Goal: Task Accomplishment & Management: Manage account settings

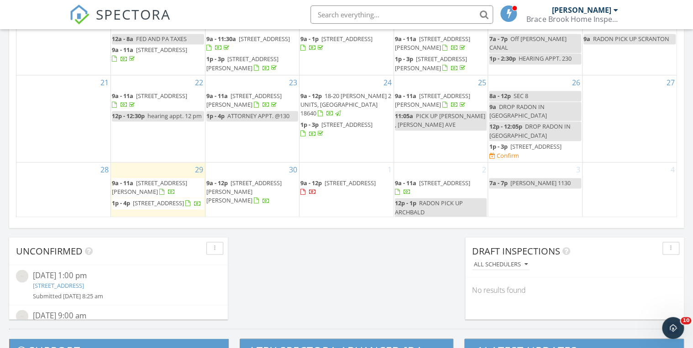
scroll to position [842, 704]
click at [258, 207] on div "30 9a - 12p 1104 Filbert St, Archbald 18403" at bounding box center [252, 190] width 94 height 56
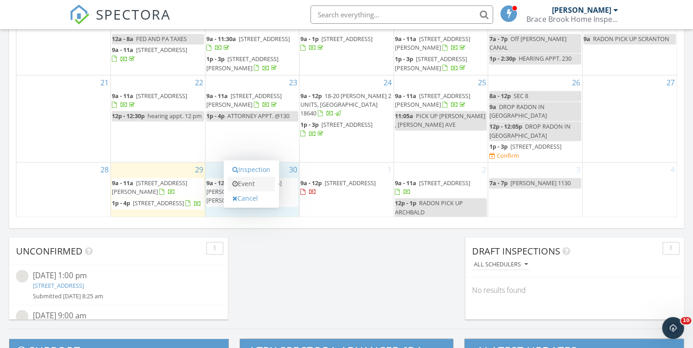
click at [246, 186] on link "Event" at bounding box center [251, 184] width 47 height 15
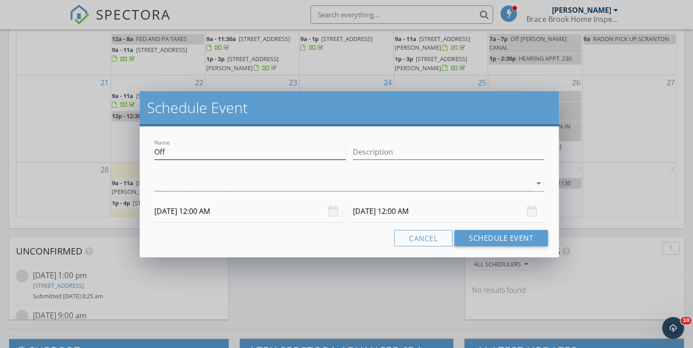
click at [229, 155] on input "Off" at bounding box center [249, 152] width 191 height 15
type input "O"
type input "LUNCH WITH MADISON"
click at [155, 185] on div at bounding box center [342, 183] width 377 height 15
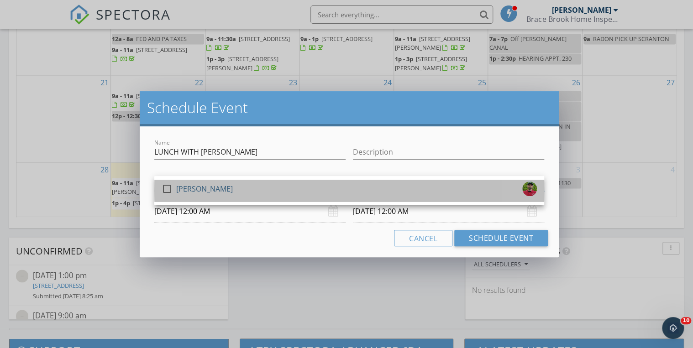
click at [157, 185] on link "check_box_outline_blank Daniel Frederici" at bounding box center [349, 191] width 390 height 22
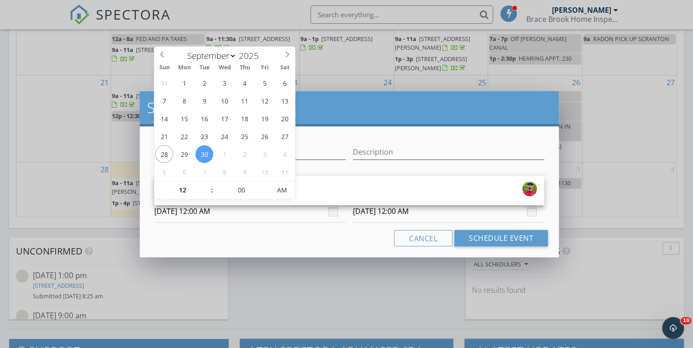
click at [248, 218] on input "09/30/2025 12:00 AM" at bounding box center [249, 211] width 191 height 22
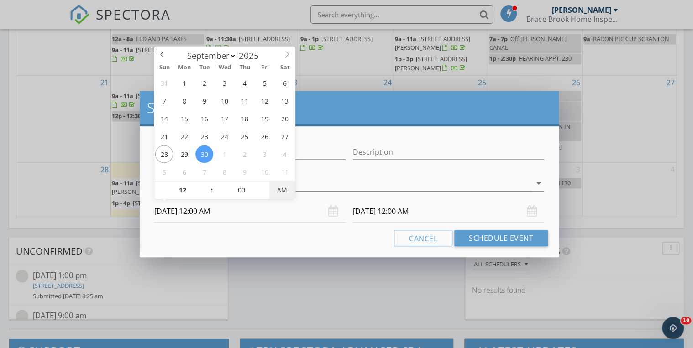
type input "09/30/2025 12:00 PM"
type input "10/01/2025 12:00 PM"
click at [283, 194] on span "AM" at bounding box center [281, 190] width 25 height 18
type input "05"
type input "09/30/2025 12:05 PM"
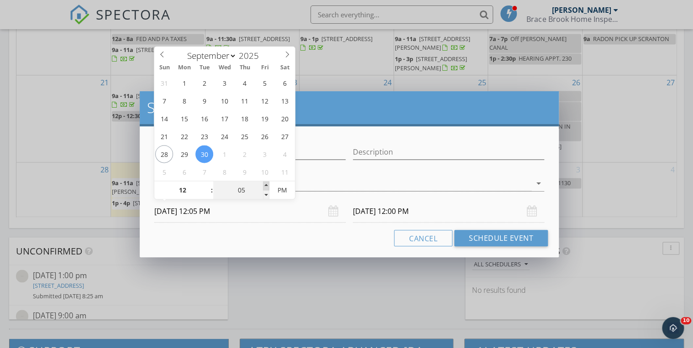
click at [265, 183] on span at bounding box center [266, 185] width 6 height 9
type input "05"
type input "10/01/2025 12:05 PM"
click at [451, 210] on input "10/01/2025 12:05 PM" at bounding box center [448, 211] width 191 height 22
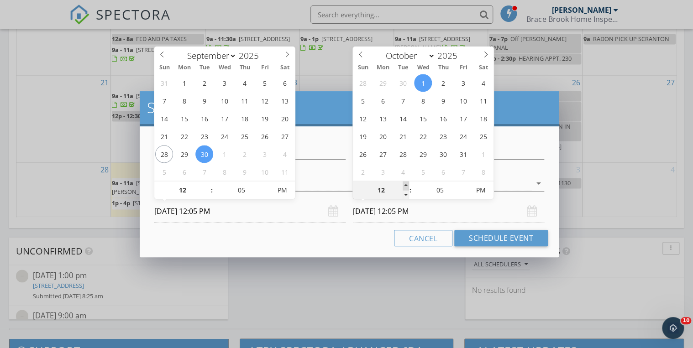
type input "01"
type input "10/01/2025 1:05 PM"
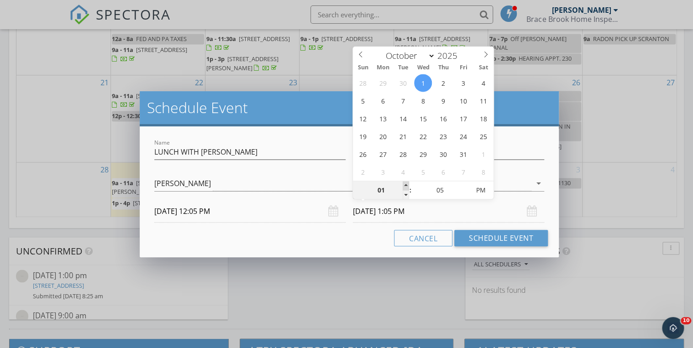
click at [407, 184] on span at bounding box center [406, 185] width 6 height 9
type input "02"
type input "10/01/2025 2:05 PM"
click at [407, 184] on span at bounding box center [406, 185] width 6 height 9
type input "03"
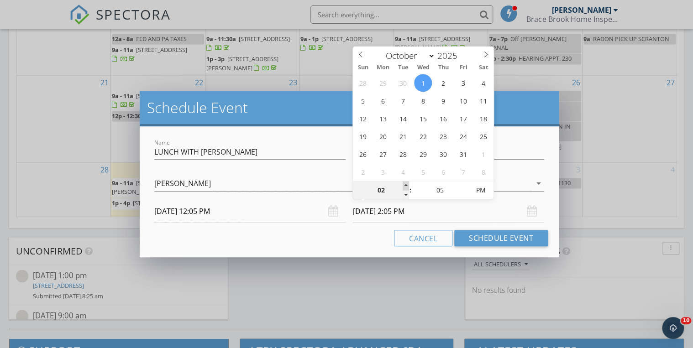
type input "10/01/2025 3:05 PM"
click at [407, 184] on span at bounding box center [406, 185] width 6 height 9
type input "04"
type input "10/01/2025 4:05 PM"
click at [407, 184] on span at bounding box center [406, 185] width 6 height 9
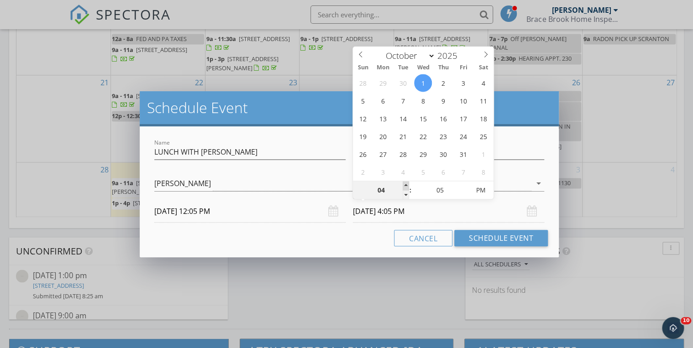
type input "05"
type input "10/01/2025 5:05 PM"
click at [407, 184] on span at bounding box center [406, 185] width 6 height 9
type input "04"
type input "10/01/2025 4:05 PM"
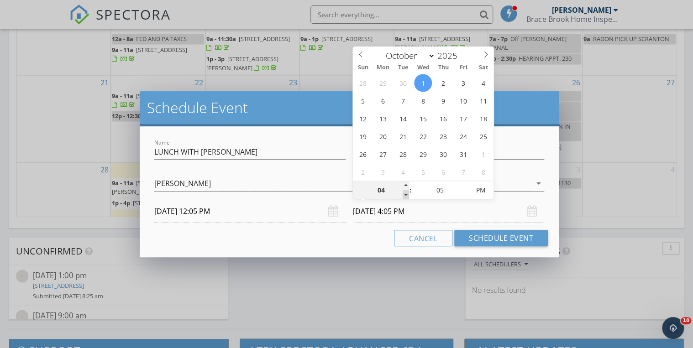
click at [403, 195] on span at bounding box center [406, 194] width 6 height 9
type input "00"
type input "10/01/2025 4:00 PM"
click at [466, 194] on span at bounding box center [464, 194] width 6 height 9
select select "8"
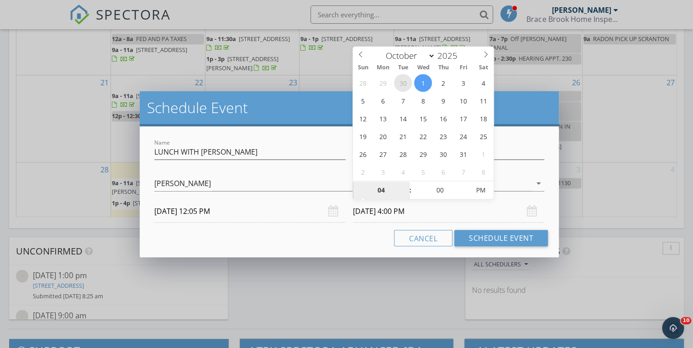
type input "09/30/2025 4:00 PM"
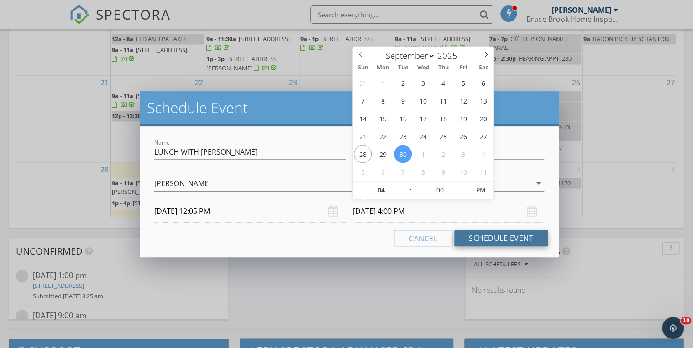
click at [506, 241] on button "Schedule Event" at bounding box center [501, 238] width 94 height 16
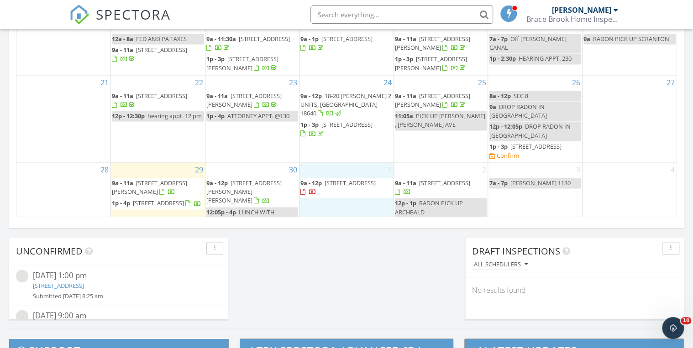
click at [340, 212] on div "1 9a - 12p 479 Ash St, Honesdale 18431" at bounding box center [346, 194] width 94 height 65
click at [344, 190] on link "Event" at bounding box center [345, 189] width 47 height 15
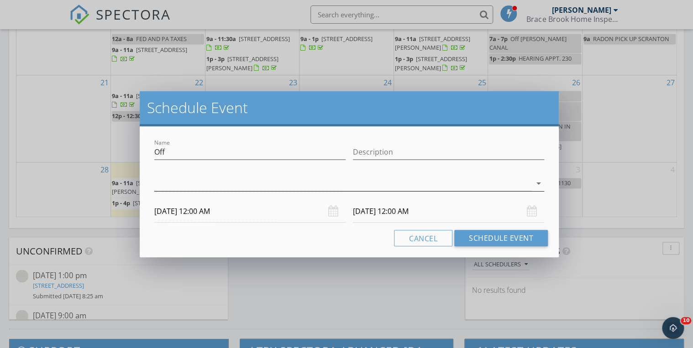
click at [252, 187] on div at bounding box center [342, 183] width 377 height 15
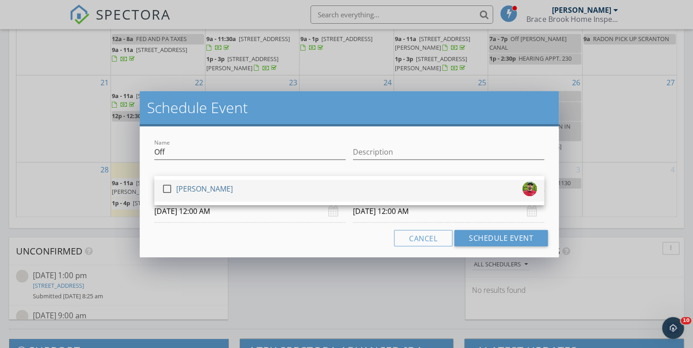
click at [253, 194] on div "check_box_outline_blank Daniel Frederici" at bounding box center [349, 191] width 375 height 18
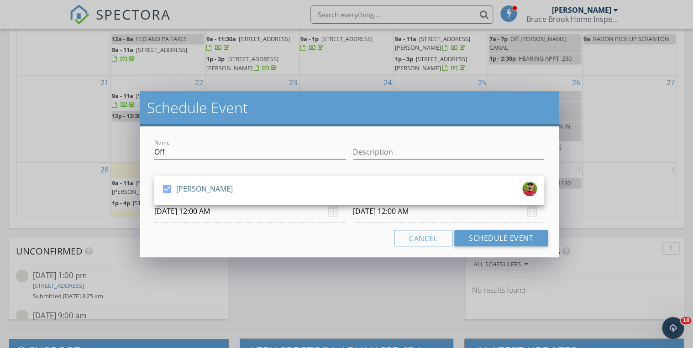
click at [257, 215] on input "10/01/2025 12:00 AM" at bounding box center [249, 211] width 191 height 22
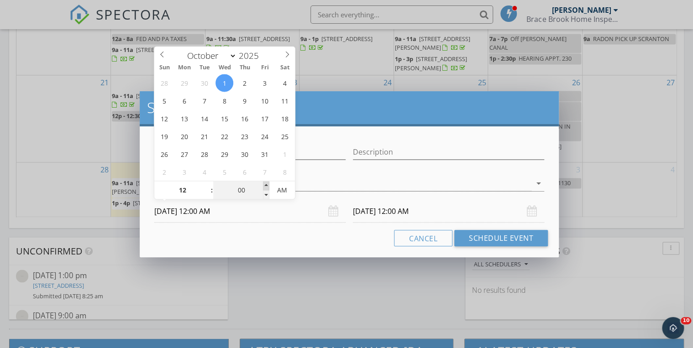
type input "05"
type input "10/01/2025 12:05 AM"
click at [265, 184] on span at bounding box center [266, 185] width 6 height 9
type input "05"
type input "10/02/2025 12:05 AM"
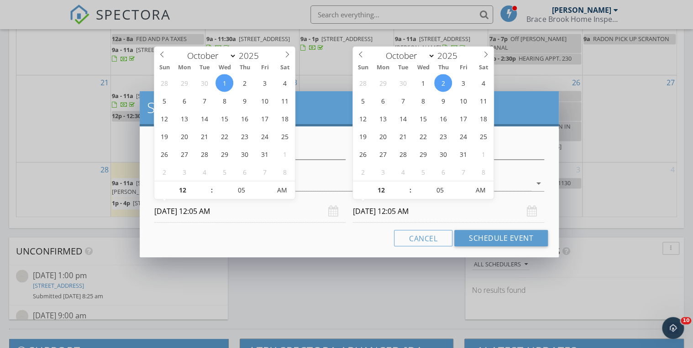
click at [436, 213] on input "10/02/2025 12:05 AM" at bounding box center [448, 211] width 191 height 22
type input "01"
type input "10/02/2025 1:05 AM"
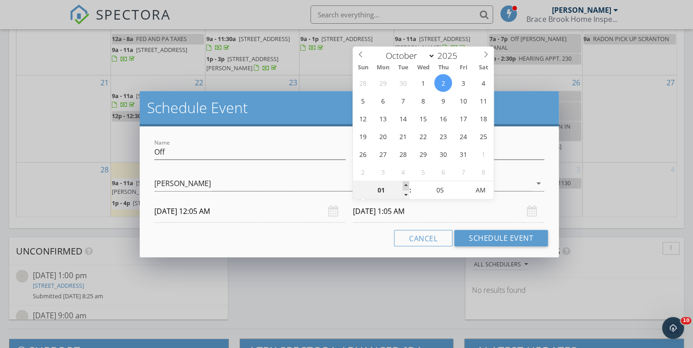
click at [406, 184] on span at bounding box center [406, 185] width 6 height 9
type input "02"
type input "10/02/2025 2:05 AM"
click at [406, 184] on span at bounding box center [406, 185] width 6 height 9
type input "03"
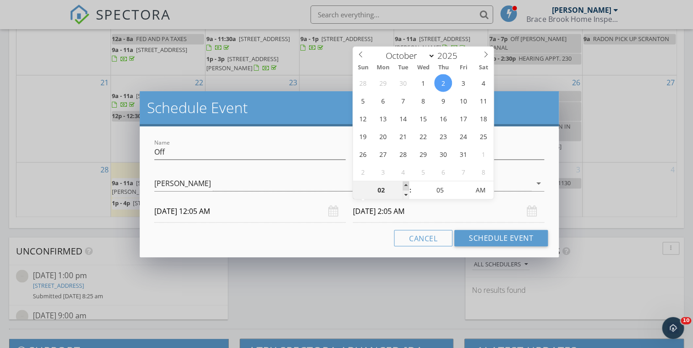
type input "10/02/2025 3:05 AM"
click at [406, 184] on span at bounding box center [406, 185] width 6 height 9
type input "04"
click at [406, 184] on span at bounding box center [406, 185] width 6 height 9
type input "10/02/2025 4:05 PM"
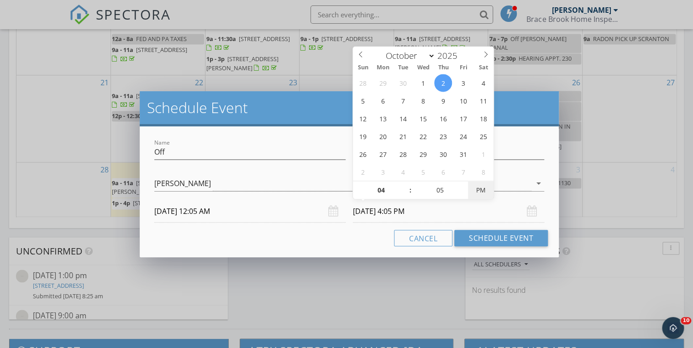
click at [476, 189] on span "PM" at bounding box center [480, 190] width 25 height 18
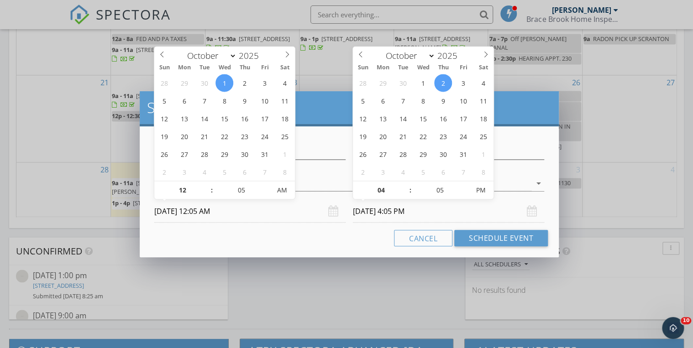
click at [299, 215] on input "10/01/2025 12:05 AM" at bounding box center [249, 211] width 191 height 22
type input "10/01/2025 12:05 PM"
drag, startPoint x: 283, startPoint y: 190, endPoint x: 288, endPoint y: 203, distance: 13.7
click at [283, 191] on span "AM" at bounding box center [281, 190] width 25 height 18
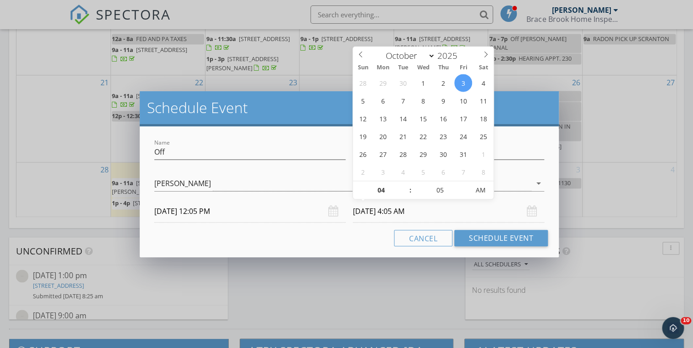
click at [447, 212] on input "10/03/2025 4:05 AM" at bounding box center [448, 211] width 191 height 22
click at [478, 192] on span "PM" at bounding box center [480, 190] width 25 height 18
type input "10/01/2025 4:05 PM"
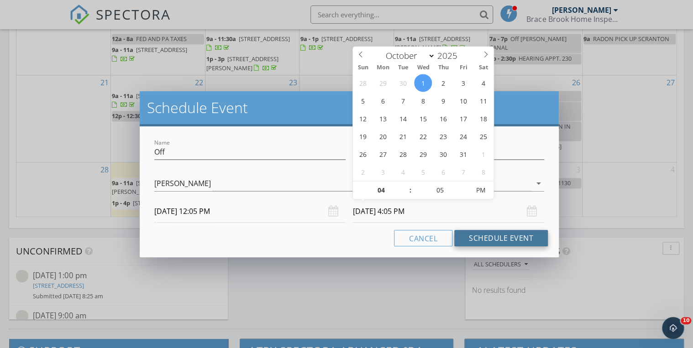
click at [502, 236] on button "Schedule Event" at bounding box center [501, 238] width 94 height 16
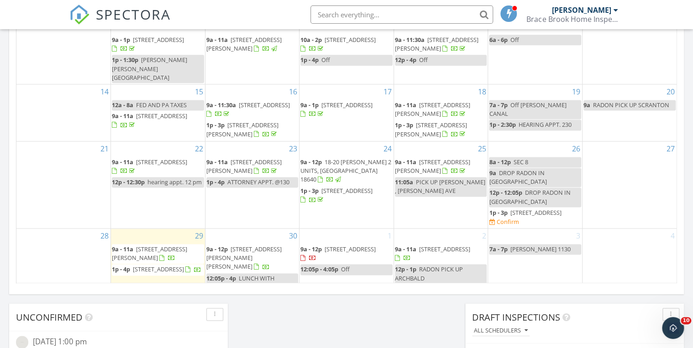
scroll to position [641, 0]
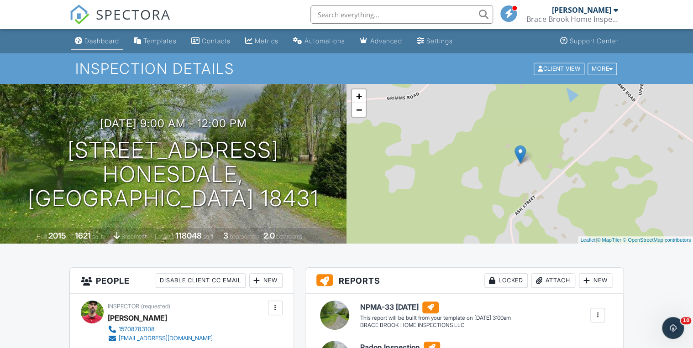
click at [94, 39] on div "Dashboard" at bounding box center [101, 41] width 35 height 8
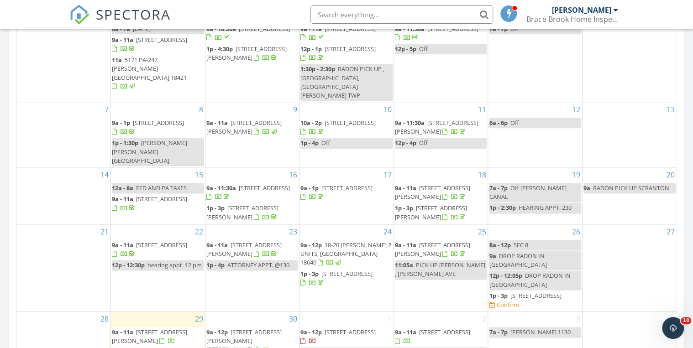
scroll to position [402, 0]
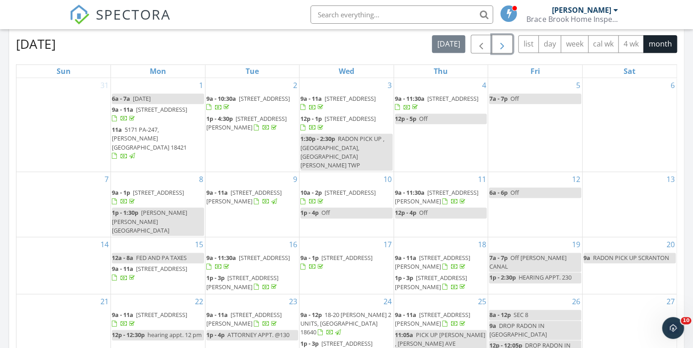
click at [497, 43] on span "button" at bounding box center [502, 44] width 11 height 11
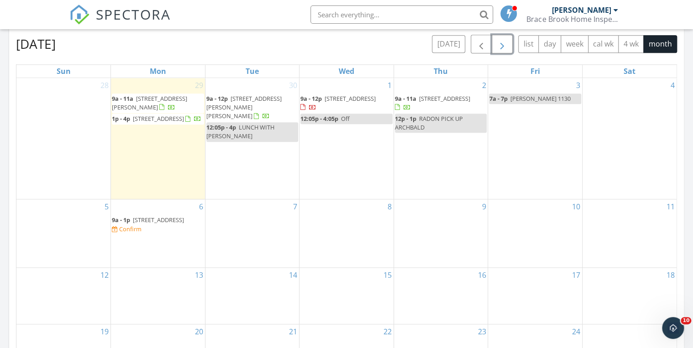
click at [141, 216] on span "1208 Bear Dr, Pocono Ranch Lands 18324" at bounding box center [158, 220] width 51 height 8
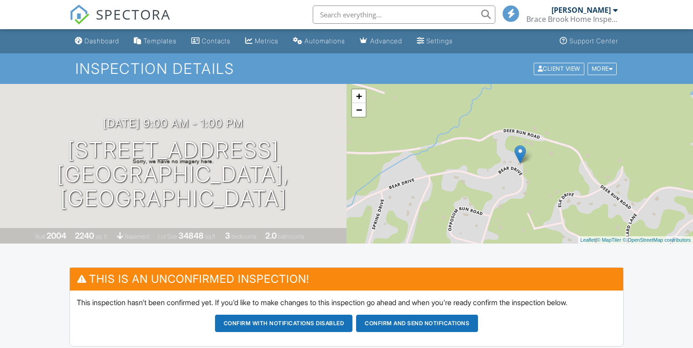
scroll to position [256, 0]
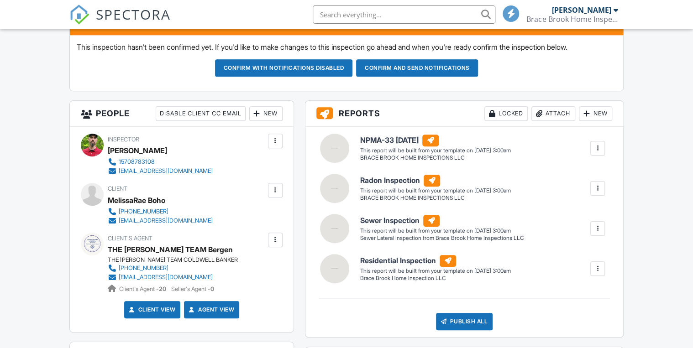
click at [263, 115] on div "New" at bounding box center [265, 113] width 33 height 15
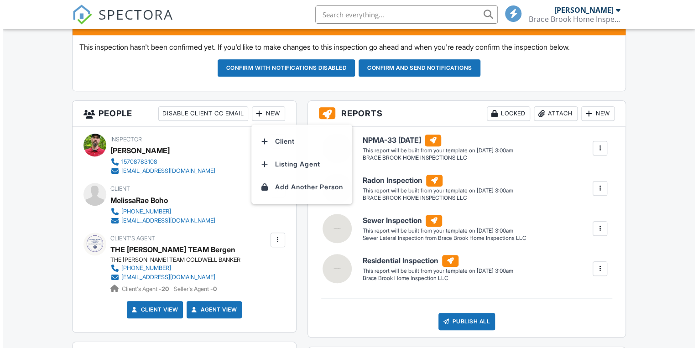
scroll to position [0, 0]
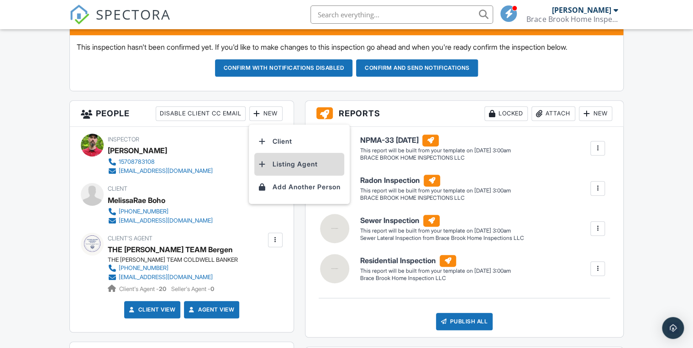
click at [282, 165] on li "Listing Agent" at bounding box center [299, 164] width 90 height 23
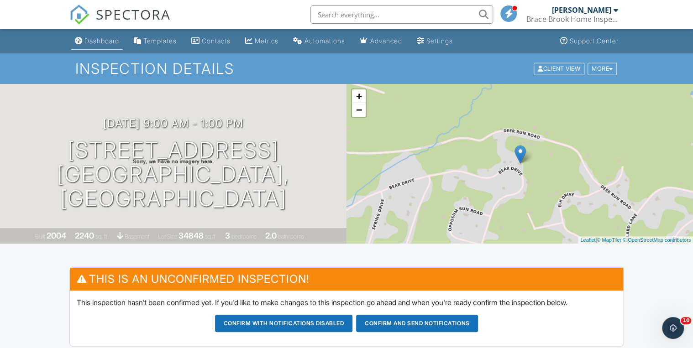
click at [104, 42] on div "Dashboard" at bounding box center [101, 41] width 35 height 8
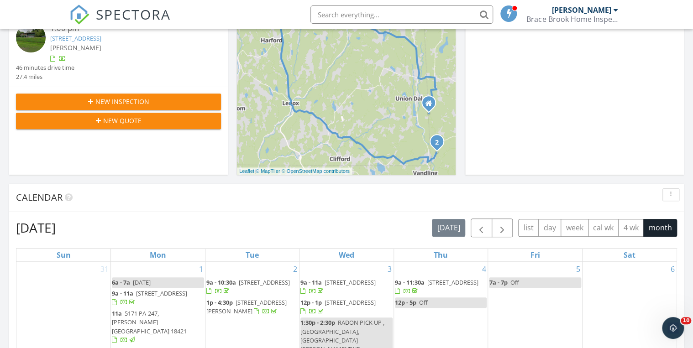
scroll to position [219, 0]
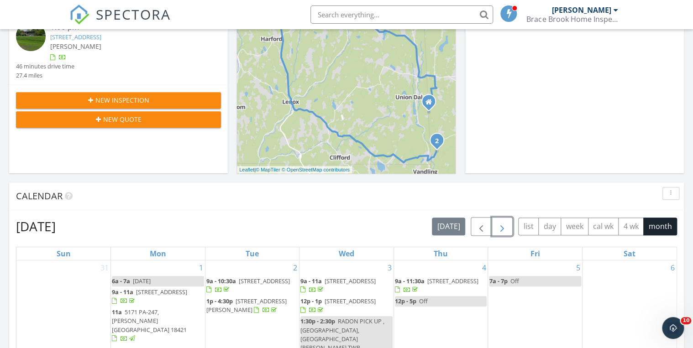
click at [508, 228] on span "button" at bounding box center [502, 226] width 11 height 11
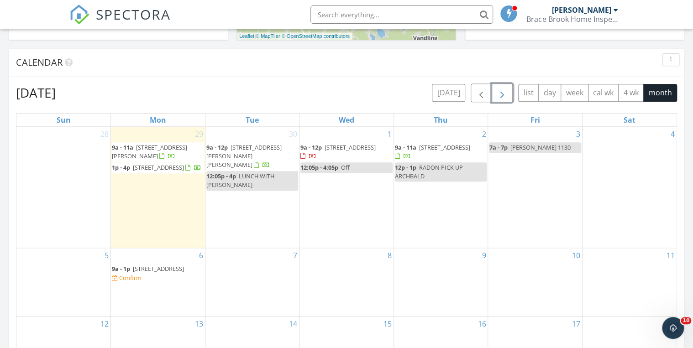
scroll to position [365, 0]
